Goal: Find specific page/section: Find specific page/section

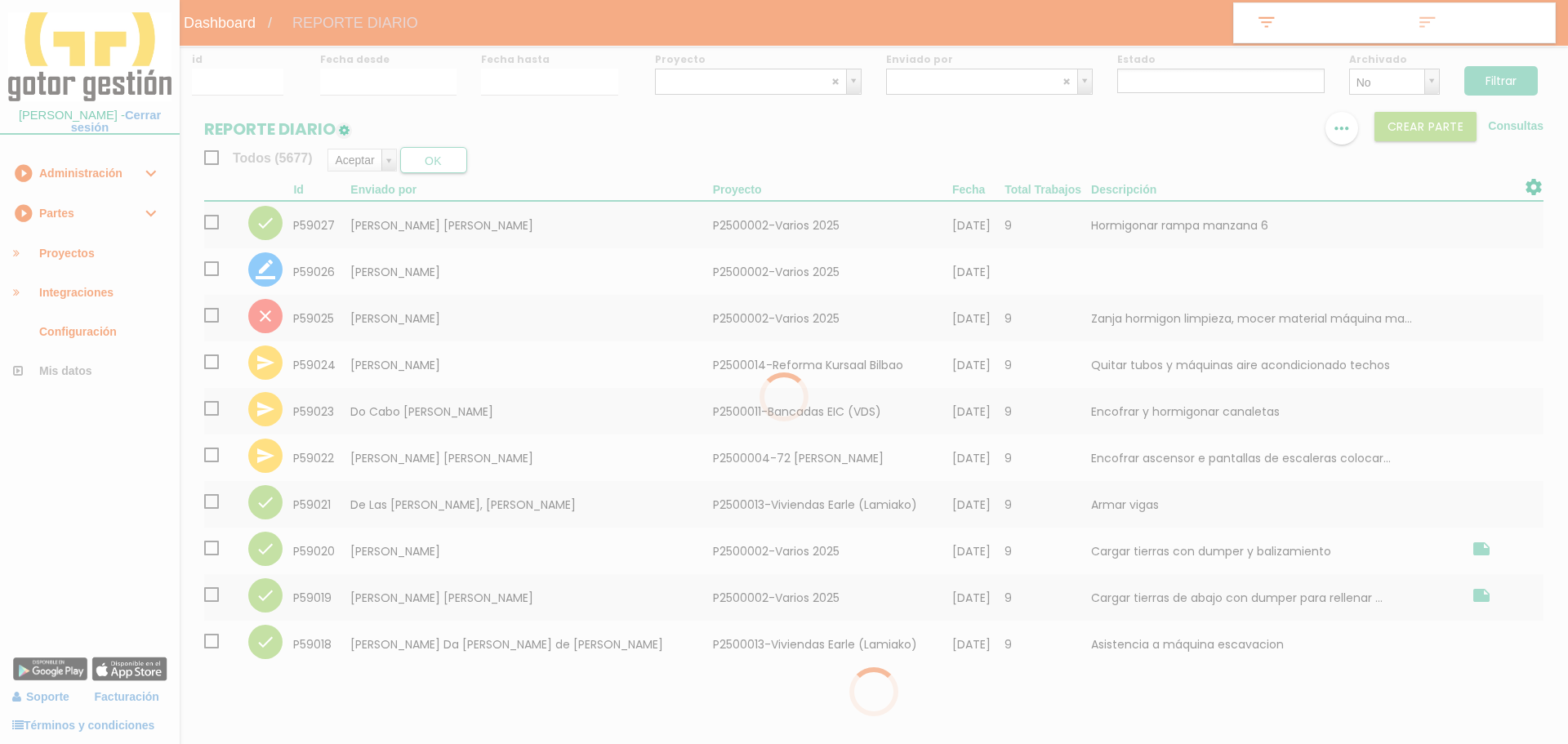
select select
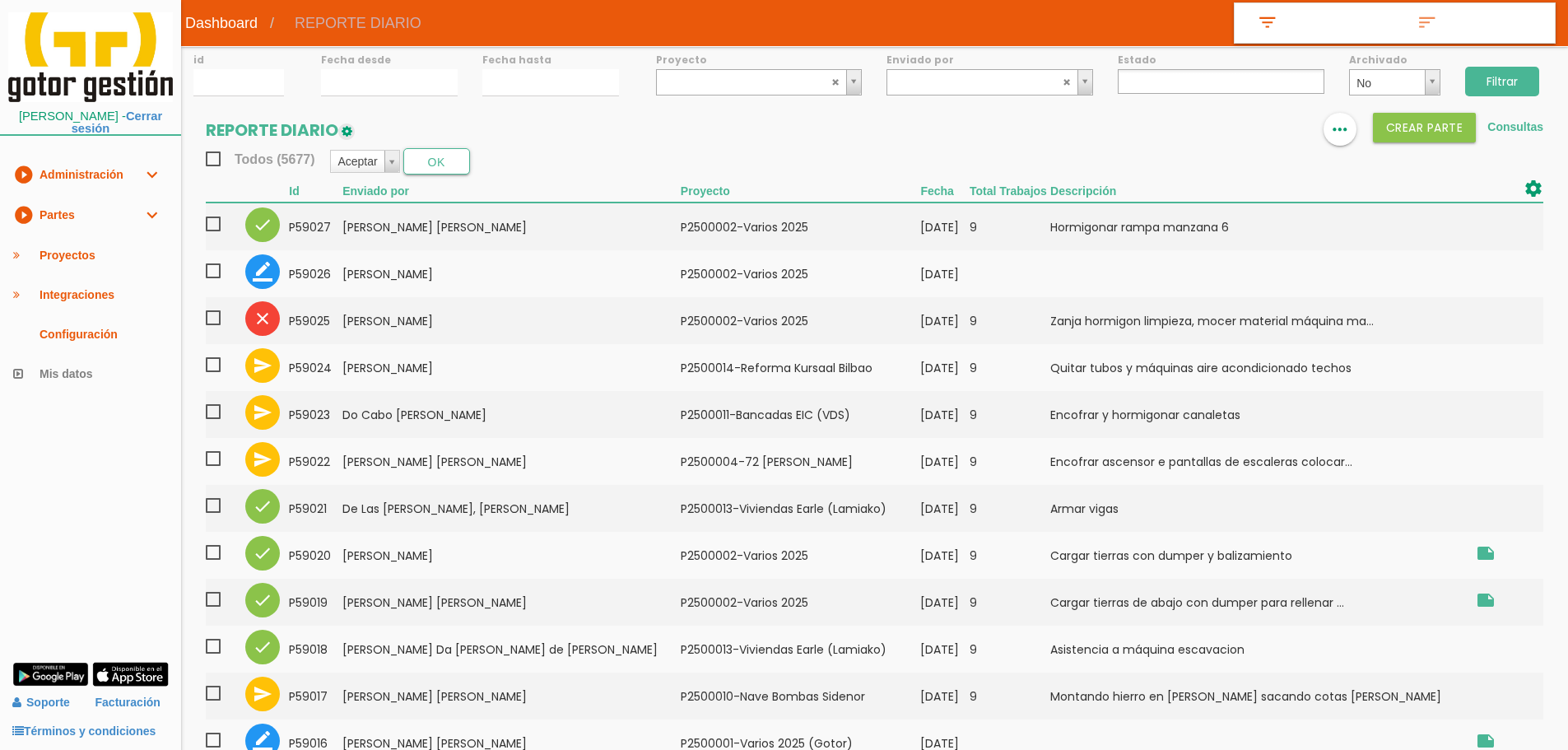
click at [82, 227] on link "play_circle_filled Partes expand_more" at bounding box center [90, 215] width 181 height 40
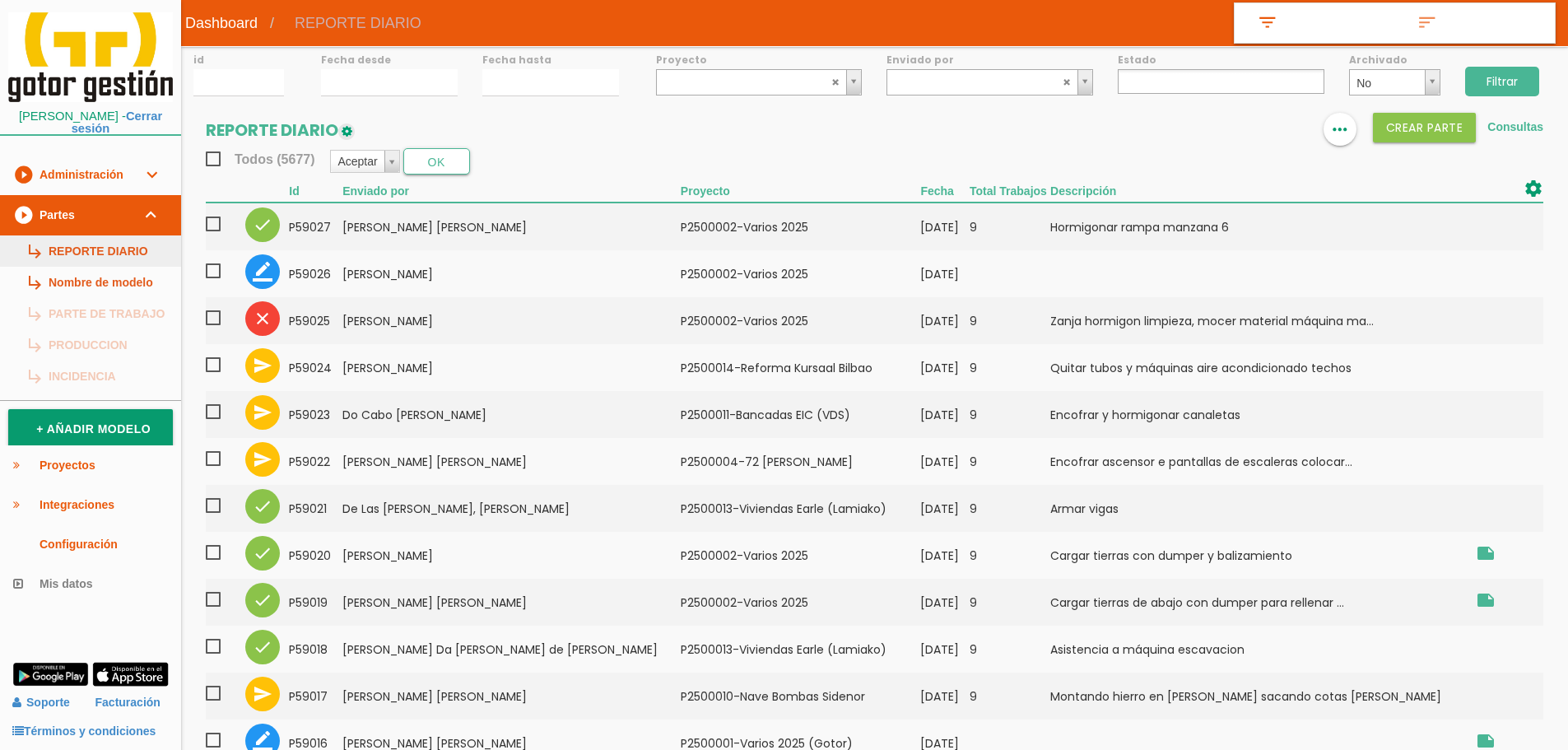
click at [97, 251] on link "subdirectory_arrow_right REPORTE DIARIO" at bounding box center [90, 251] width 181 height 32
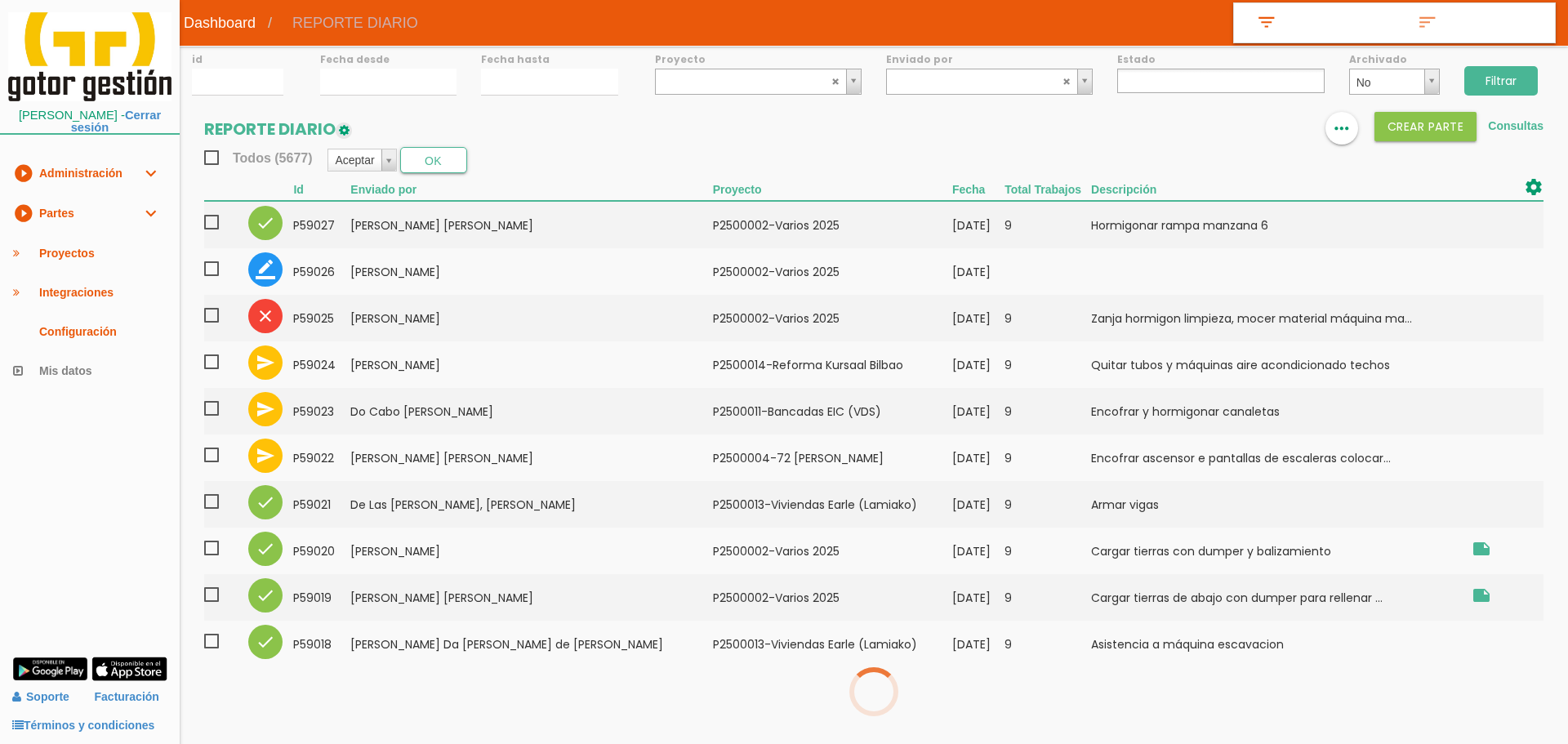
select select
